Goal: Task Accomplishment & Management: Use online tool/utility

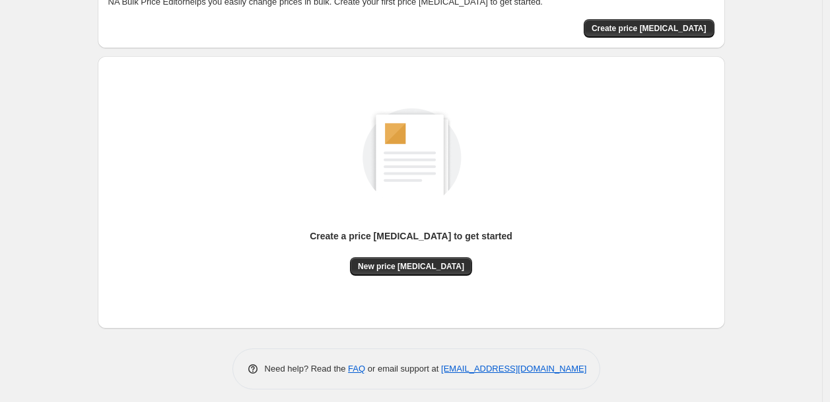
scroll to position [92, 0]
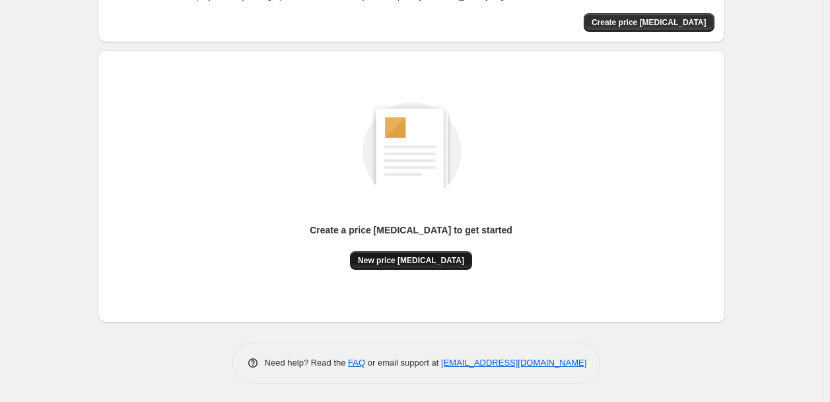
click at [439, 268] on button "New price change job" at bounding box center [411, 260] width 122 height 18
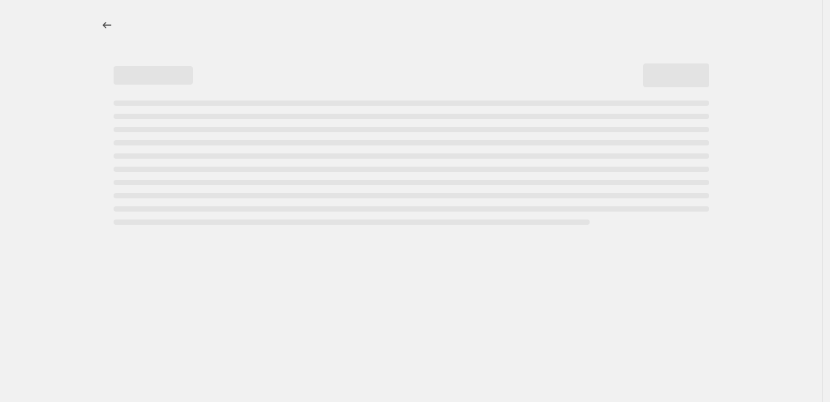
select select "percentage"
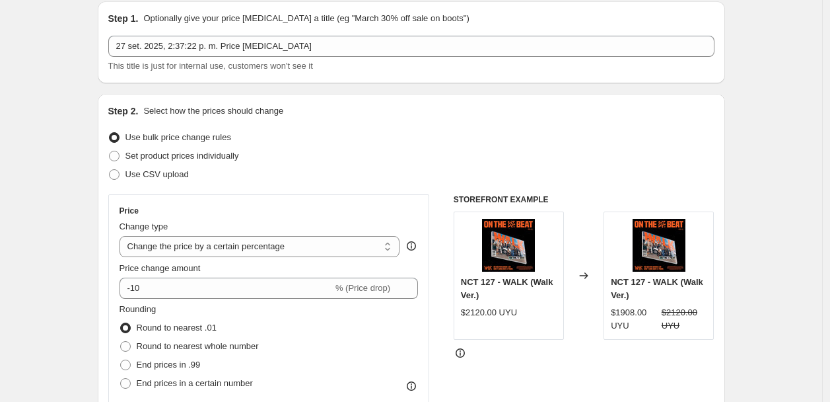
scroll to position [73, 0]
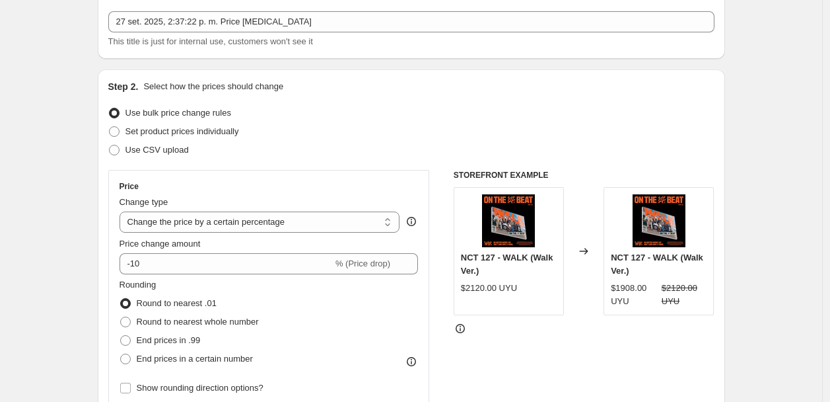
click at [417, 223] on icon at bounding box center [411, 221] width 13 height 13
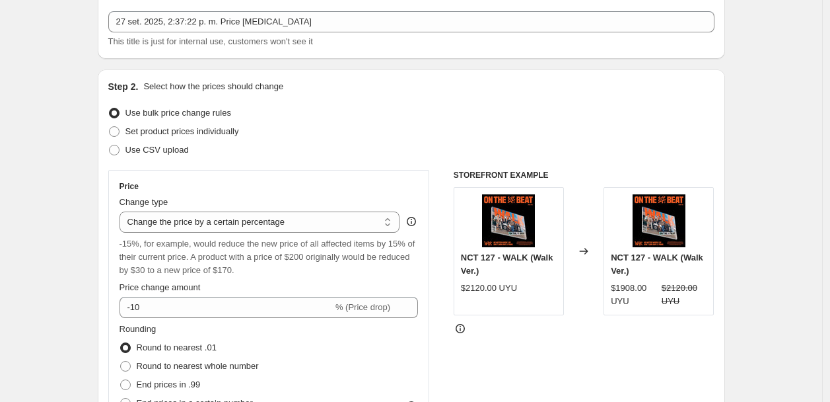
click at [418, 222] on icon at bounding box center [411, 221] width 13 height 13
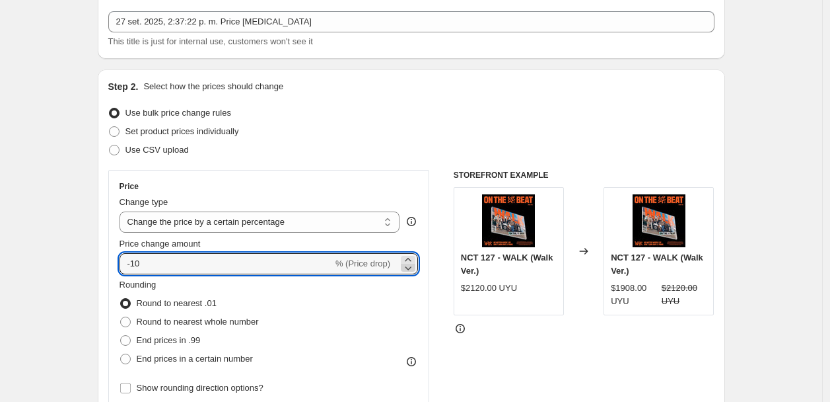
click at [415, 267] on icon at bounding box center [408, 267] width 13 height 13
type input "-1"
type input "-30"
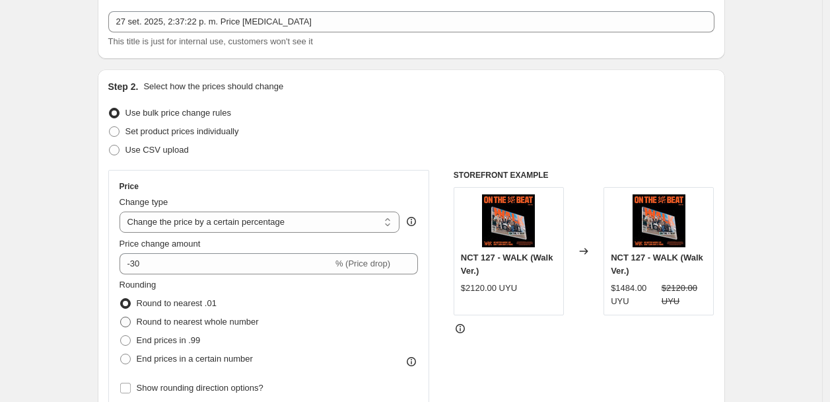
click at [199, 322] on span "Round to nearest whole number" at bounding box center [198, 321] width 122 height 10
click at [121, 317] on input "Round to nearest whole number" at bounding box center [120, 316] width 1 height 1
radio input "true"
click at [129, 306] on span at bounding box center [125, 303] width 11 height 11
click at [121, 299] on input "Round to nearest .01" at bounding box center [120, 298] width 1 height 1
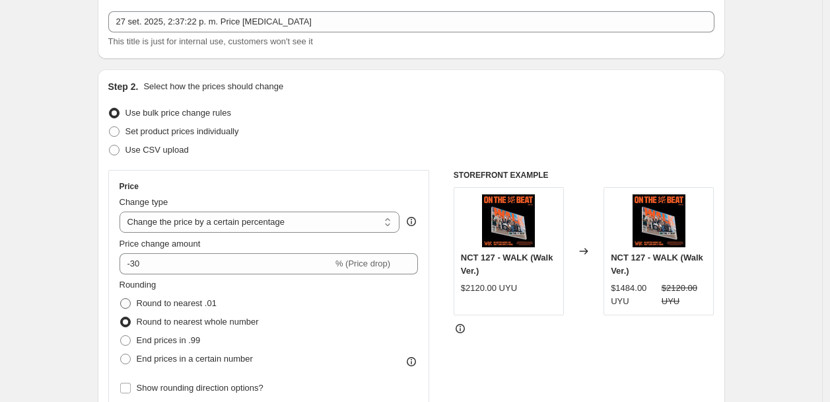
radio input "true"
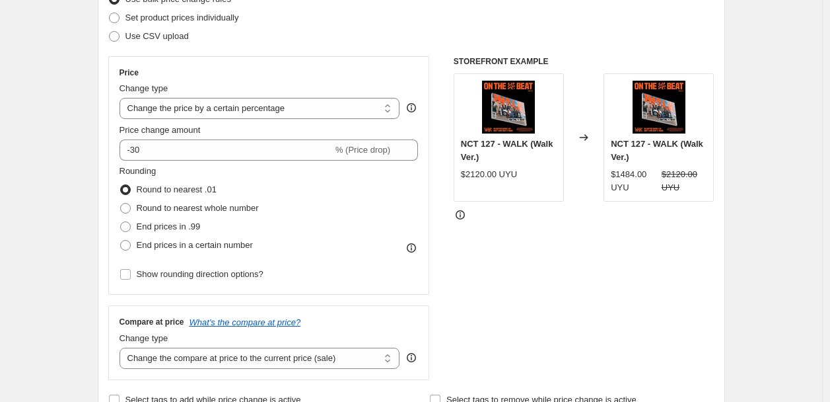
scroll to position [220, 0]
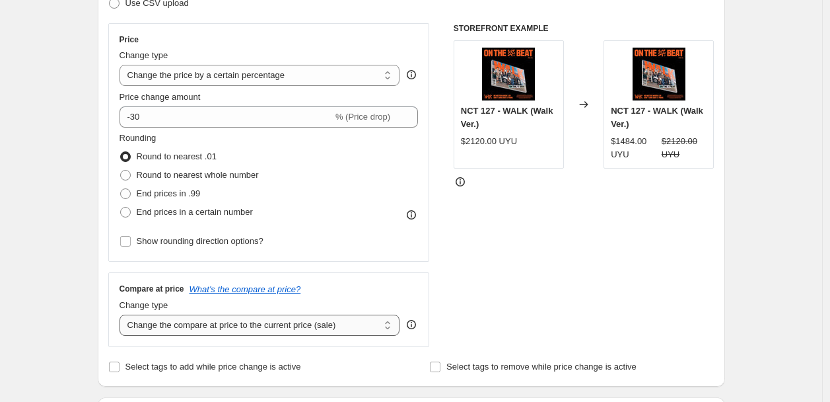
click at [338, 329] on select "Change the compare at price to the current price (sale) Change the compare at p…" at bounding box center [260, 324] width 281 height 21
click at [123, 315] on select "Change the compare at price to the current price (sale) Change the compare at p…" at bounding box center [260, 324] width 281 height 21
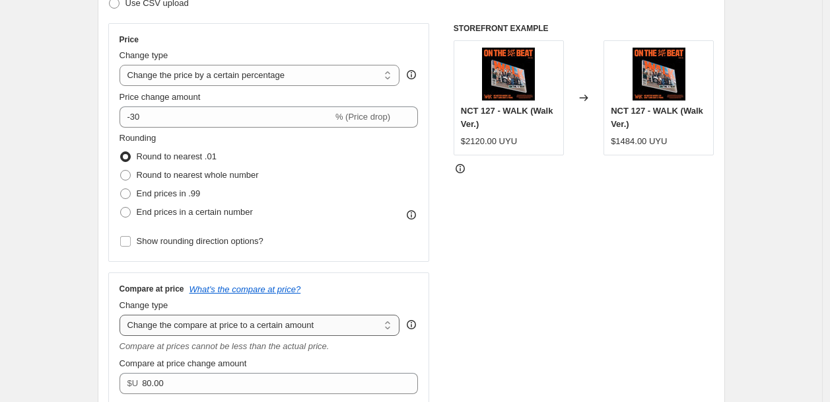
click at [293, 329] on select "Change the compare at price to the current price (sale) Change the compare at p…" at bounding box center [260, 324] width 281 height 21
select select "by"
click at [123, 315] on select "Change the compare at price to the current price (sale) Change the compare at p…" at bounding box center [260, 324] width 281 height 21
type input "-10.00"
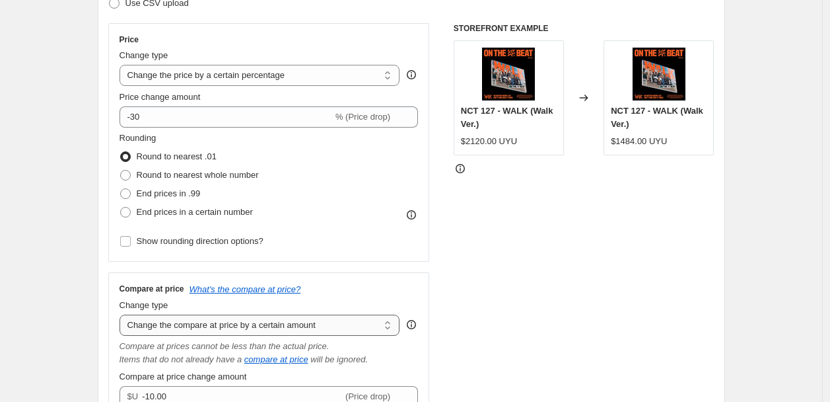
click at [303, 324] on select "Change the compare at price to the current price (sale) Change the compare at p…" at bounding box center [260, 324] width 281 height 21
select select "ep"
click at [123, 315] on select "Change the compare at price to the current price (sale) Change the compare at p…" at bounding box center [260, 324] width 281 height 21
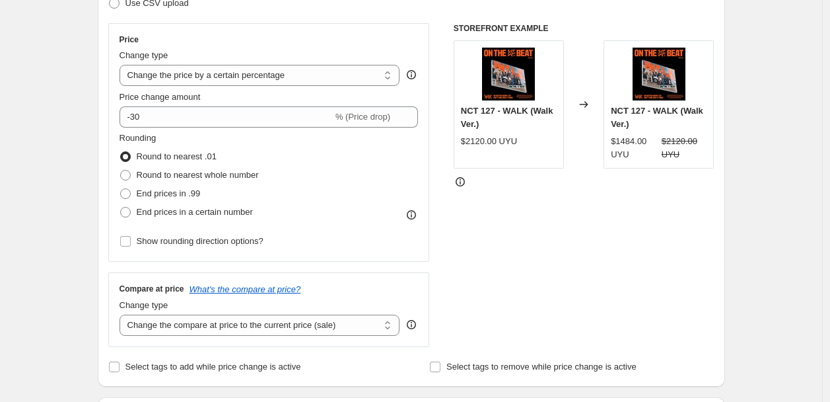
scroll to position [293, 0]
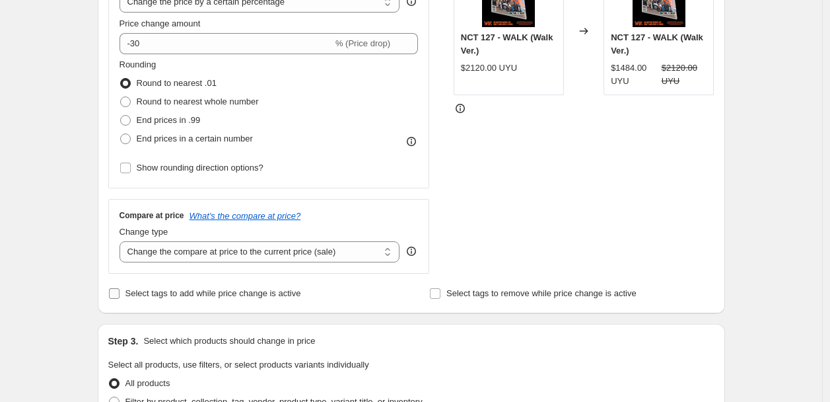
click at [240, 287] on span "Select tags to add while price change is active" at bounding box center [214, 293] width 176 height 13
click at [120, 288] on input "Select tags to add while price change is active" at bounding box center [114, 293] width 11 height 11
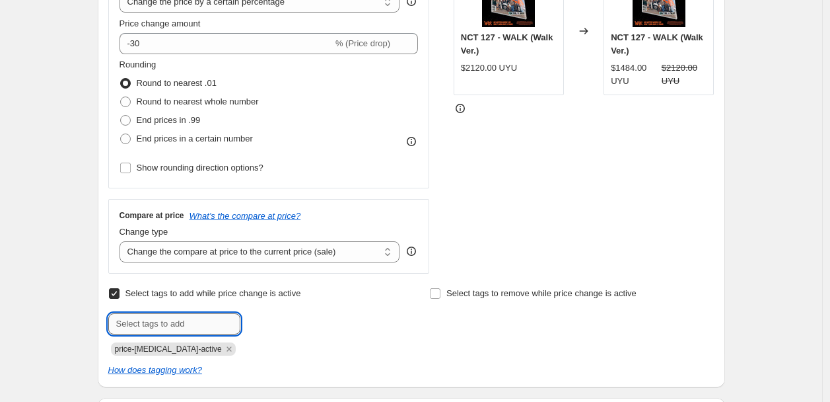
click at [215, 324] on input "text" at bounding box center [174, 323] width 132 height 21
click at [213, 295] on span "Select tags to add while price change is active" at bounding box center [214, 293] width 176 height 10
click at [120, 295] on input "Select tags to add while price change is active" at bounding box center [114, 293] width 11 height 11
checkbox input "false"
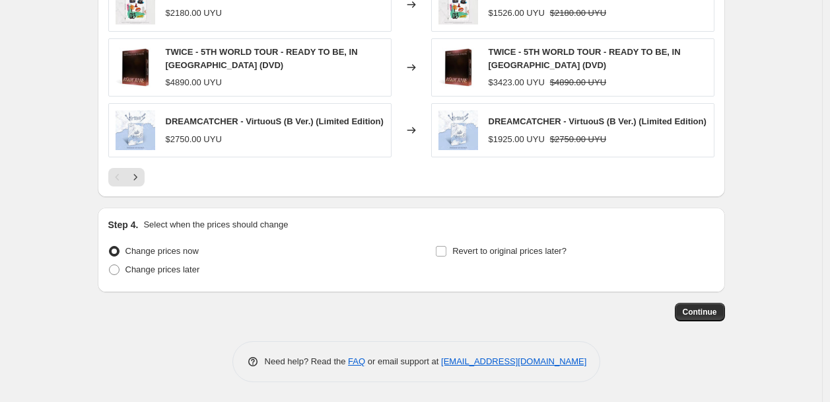
scroll to position [925, 0]
click at [446, 252] on input "Revert to original prices later?" at bounding box center [441, 251] width 11 height 11
checkbox input "true"
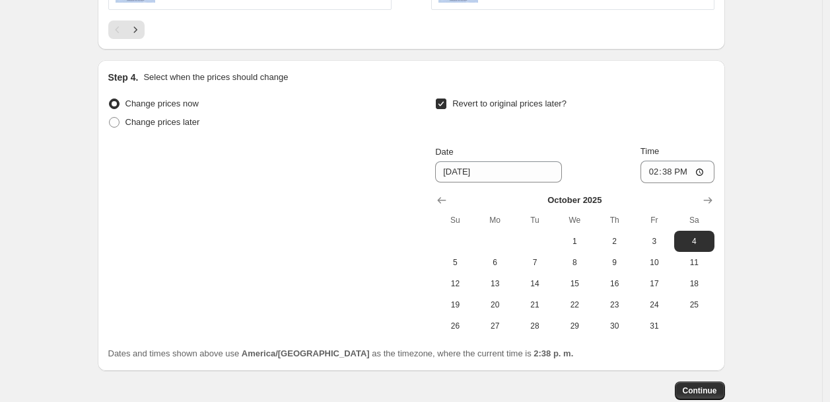
scroll to position [1071, 0]
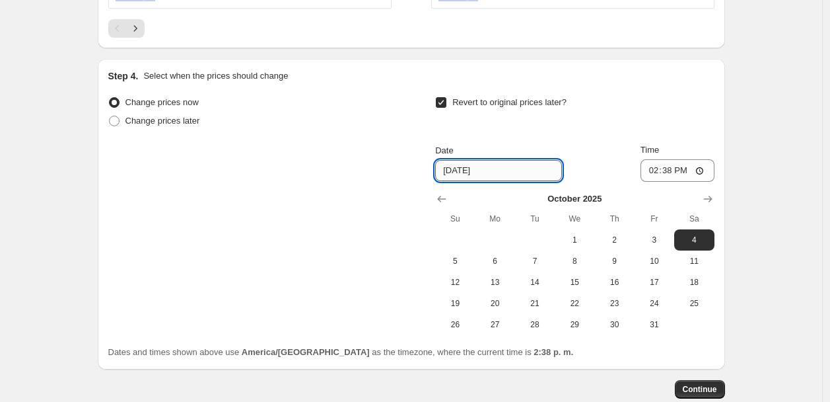
click at [504, 168] on input "10/4/2025" at bounding box center [498, 170] width 127 height 21
click at [439, 199] on icon "Show previous month, September 2025" at bounding box center [441, 198] width 13 height 13
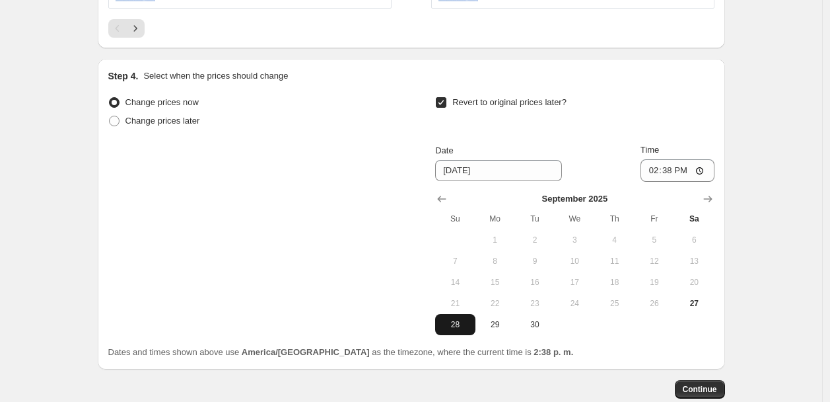
click at [452, 323] on span "28" at bounding box center [455, 324] width 29 height 11
type input "9/28/2025"
click at [682, 172] on input "14:38" at bounding box center [678, 170] width 74 height 22
click at [677, 172] on input "14:38" at bounding box center [678, 170] width 74 height 22
type input "23:38"
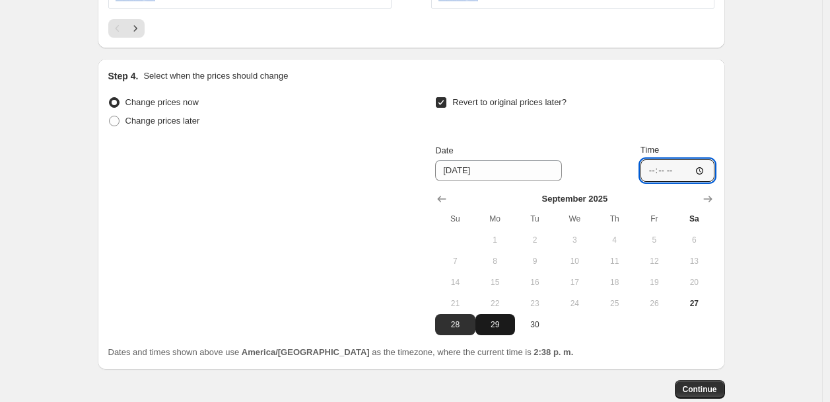
type input "14:38"
click at [503, 326] on span "29" at bounding box center [495, 324] width 29 height 11
type input "9/29/2025"
click at [684, 165] on input "14:38" at bounding box center [678, 170] width 74 height 22
click at [671, 174] on input "Time" at bounding box center [678, 170] width 74 height 22
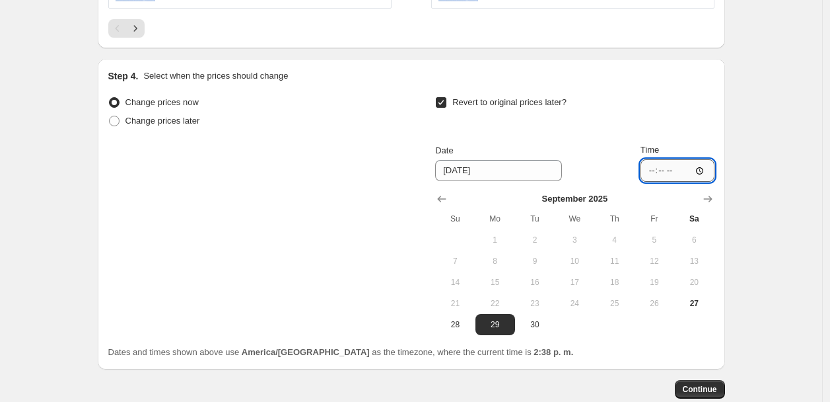
type input "00:00"
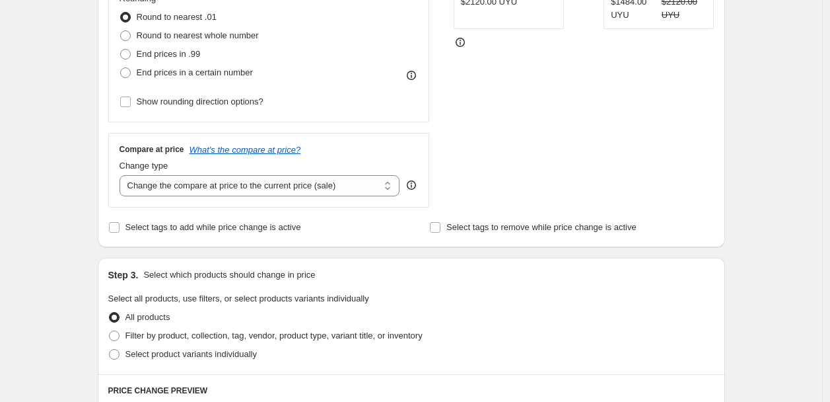
scroll to position [338, 0]
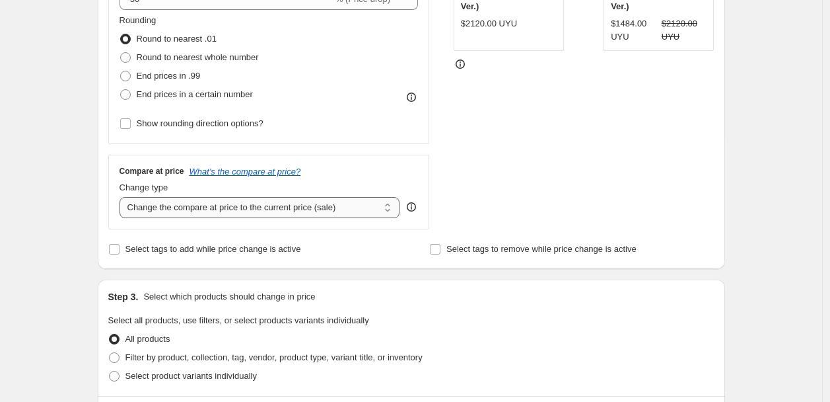
click at [347, 211] on select "Change the compare at price to the current price (sale) Change the compare at p…" at bounding box center [260, 207] width 281 height 21
click at [123, 198] on select "Change the compare at price to the current price (sale) Change the compare at p…" at bounding box center [260, 207] width 281 height 21
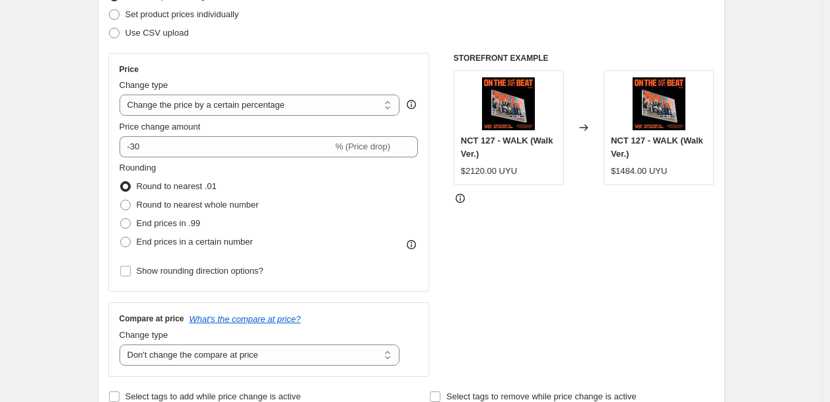
scroll to position [264, 0]
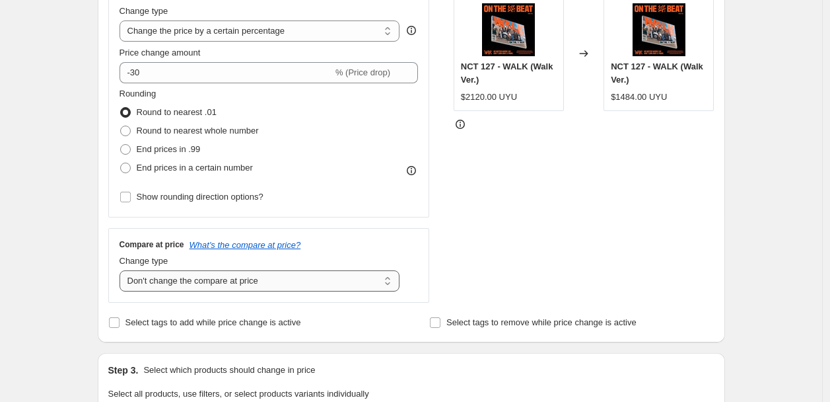
click at [328, 281] on select "Change the compare at price to the current price (sale) Change the compare at p…" at bounding box center [260, 280] width 281 height 21
select select "ep"
click at [123, 271] on select "Change the compare at price to the current price (sale) Change the compare at p…" at bounding box center [260, 280] width 281 height 21
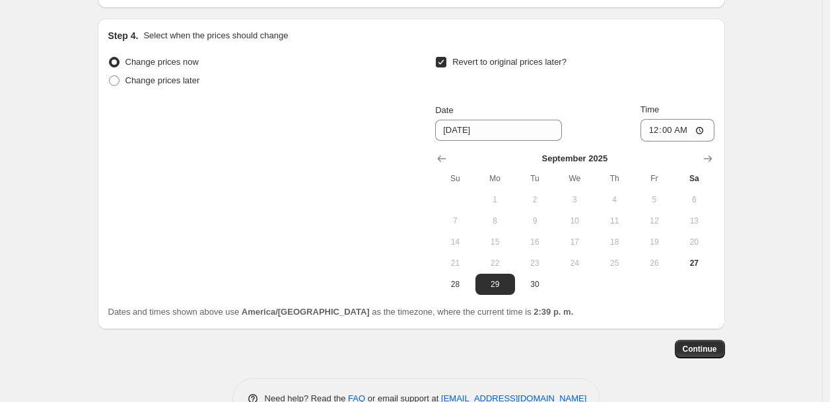
scroll to position [1150, 0]
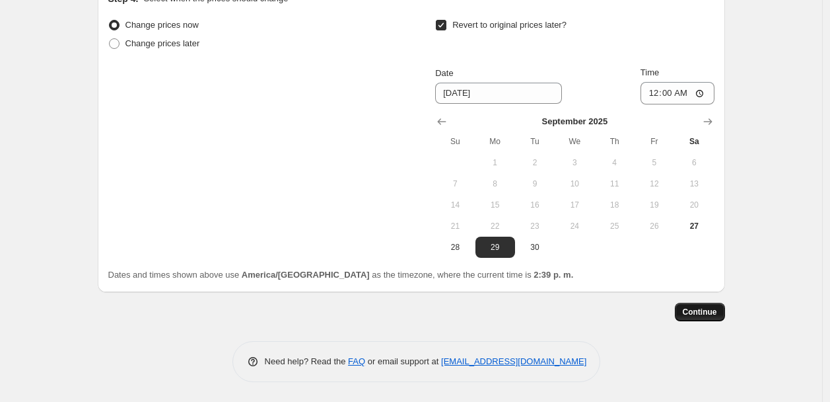
click at [694, 316] on span "Continue" at bounding box center [700, 311] width 34 height 11
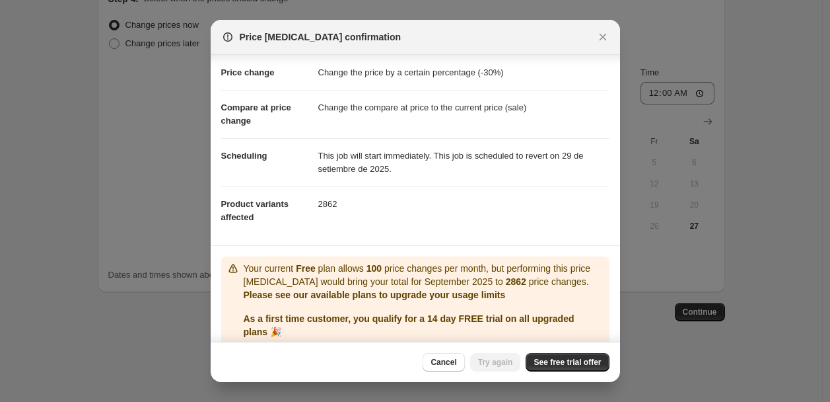
scroll to position [0, 0]
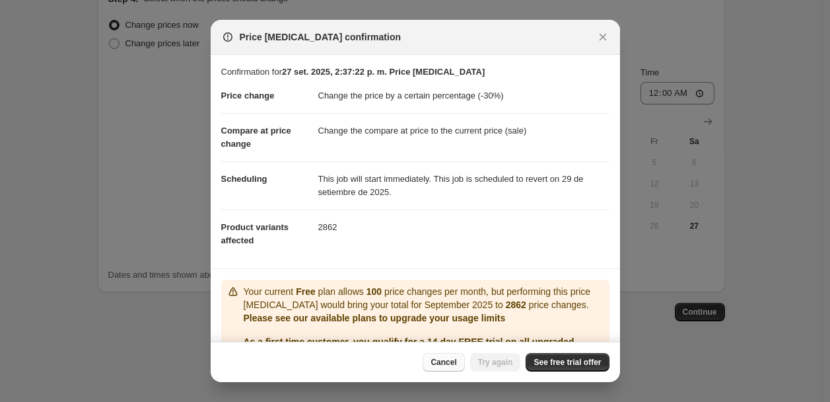
click at [456, 363] on span "Cancel" at bounding box center [444, 362] width 26 height 11
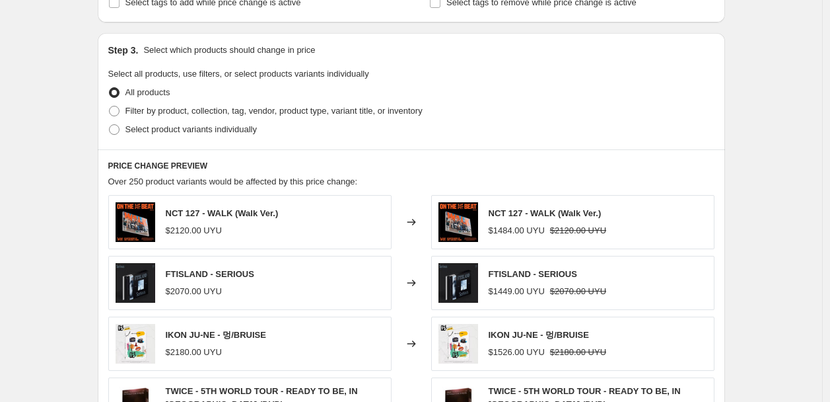
scroll to position [342, 0]
